Goal: Information Seeking & Learning: Find specific page/section

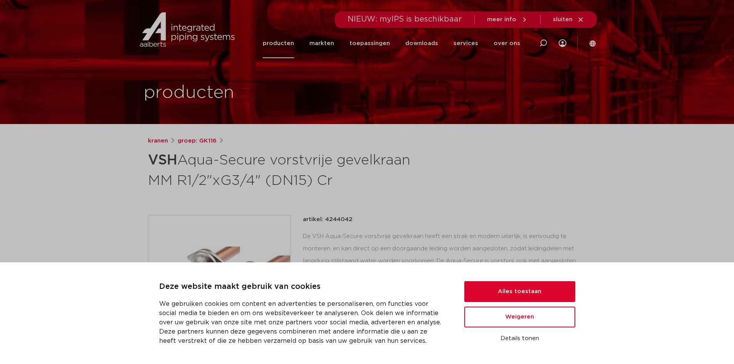
click at [284, 39] on link "producten" at bounding box center [278, 44] width 31 height 30
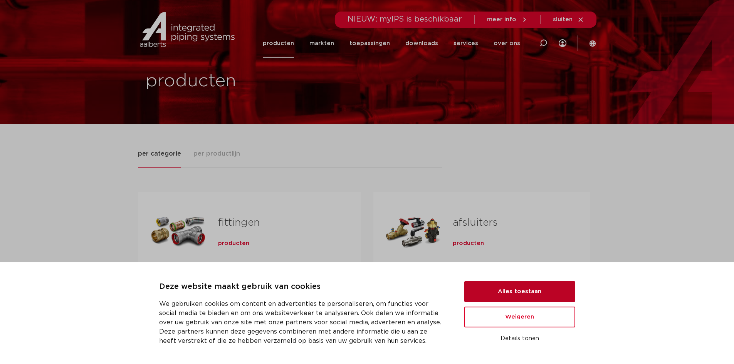
click at [545, 293] on button "Alles toestaan" at bounding box center [520, 291] width 111 height 21
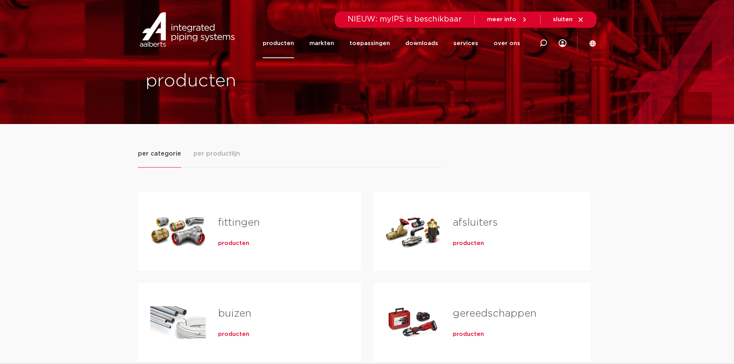
click at [455, 247] on span "producten" at bounding box center [468, 244] width 31 height 8
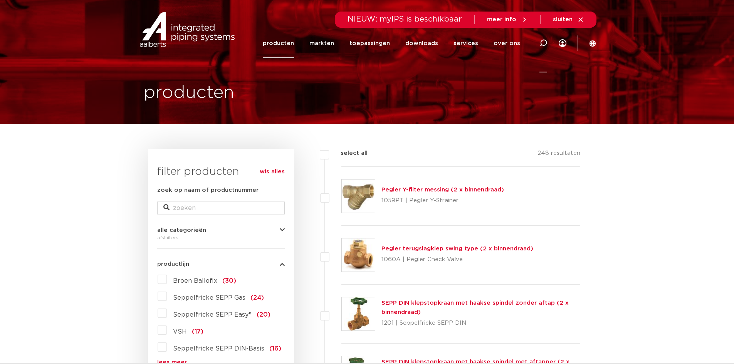
click at [545, 46] on icon at bounding box center [544, 43] width 8 height 8
type input "Beluchterkraan"
click button "Zoeken" at bounding box center [0, 0] width 0 height 0
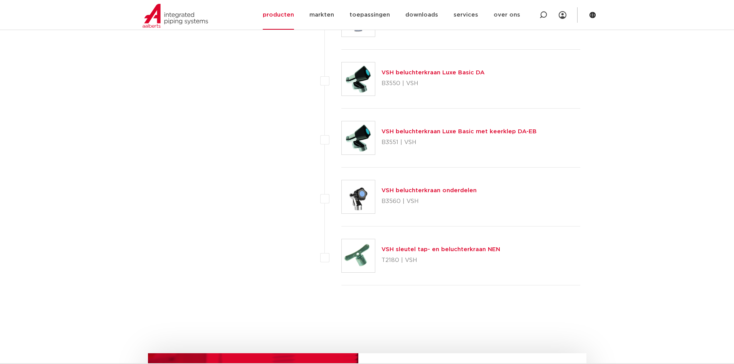
scroll to position [1118, 0]
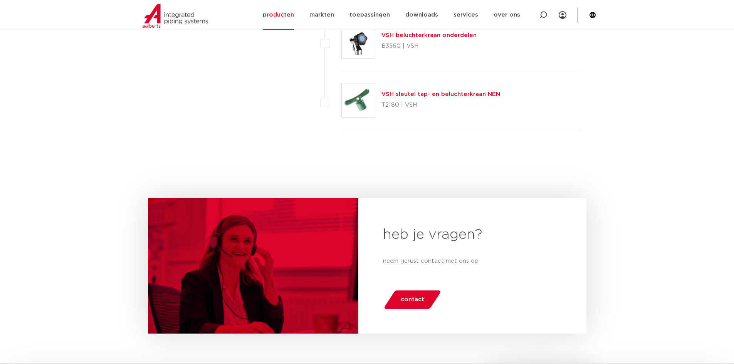
click at [409, 297] on span "contact" at bounding box center [413, 300] width 24 height 12
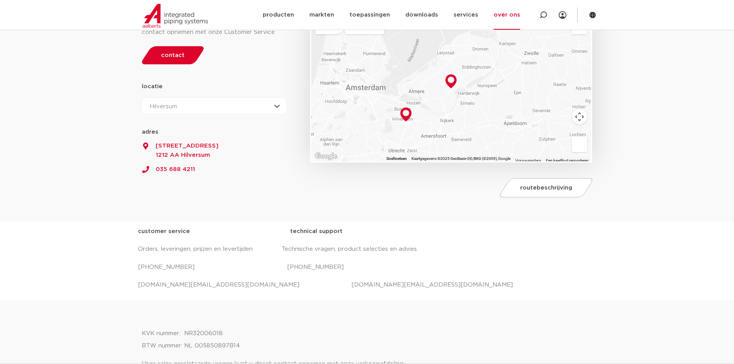
scroll to position [39, 0]
